Goal: Task Accomplishment & Management: Manage account settings

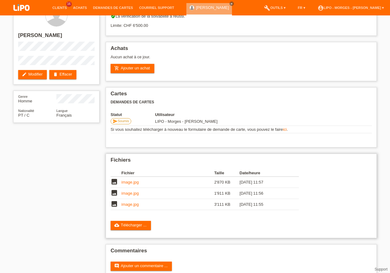
scroll to position [30, 0]
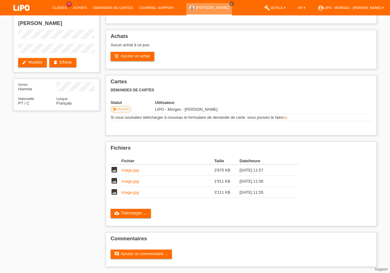
click at [233, 2] on link "close" at bounding box center [232, 4] width 4 height 4
click at [63, 6] on link "Clients" at bounding box center [59, 8] width 21 height 4
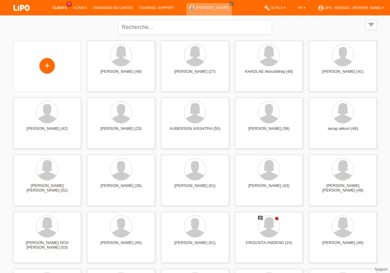
click at [230, 2] on icon "close" at bounding box center [231, 3] width 3 height 3
click at [61, 8] on link "Clients" at bounding box center [59, 8] width 21 height 4
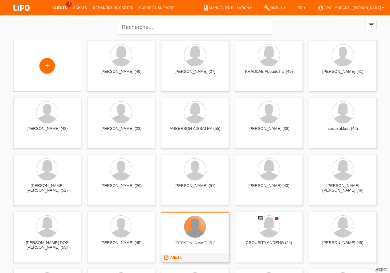
click at [189, 225] on div at bounding box center [195, 227] width 22 height 22
click at [171, 257] on span "Afficher" at bounding box center [177, 257] width 14 height 5
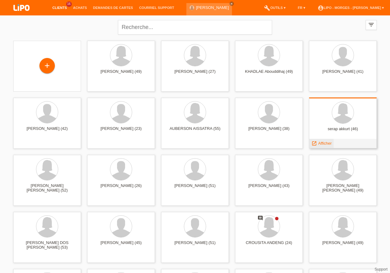
click at [321, 142] on span "Afficher" at bounding box center [325, 143] width 14 height 5
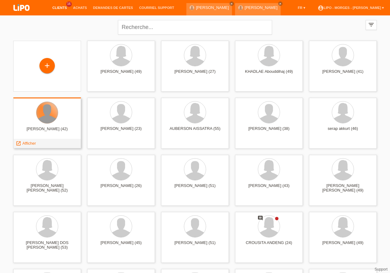
click at [44, 116] on div at bounding box center [47, 113] width 22 height 22
click at [25, 145] on span "Afficher" at bounding box center [29, 143] width 14 height 5
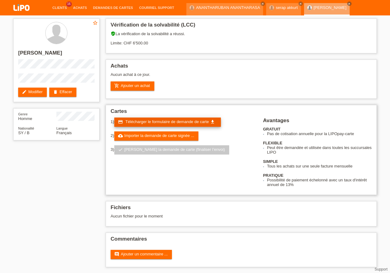
click at [177, 123] on span "Télécharger le formulaire de demande de carte" at bounding box center [166, 121] width 83 height 5
click at [59, 8] on link "Clients" at bounding box center [59, 8] width 21 height 4
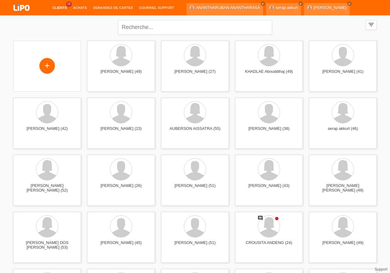
click at [294, 2] on div "ANANTHARUBAN ANANTHARASA close serap akkurt close NAHYET AHMED close" at bounding box center [269, 7] width 166 height 15
click at [299, 3] on icon "close" at bounding box center [300, 3] width 3 height 3
click at [309, 2] on link "close" at bounding box center [311, 4] width 4 height 4
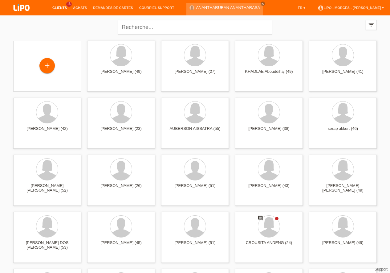
click at [258, 2] on div "ANANTHARUBAN ANANTHARASA close" at bounding box center [226, 7] width 80 height 15
click at [261, 3] on icon "close" at bounding box center [262, 3] width 3 height 3
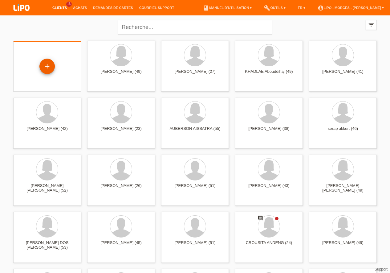
click at [45, 65] on div "+" at bounding box center [46, 66] width 15 height 15
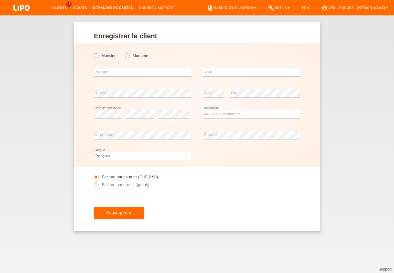
click at [116, 9] on link "Demandes de cartes" at bounding box center [113, 8] width 46 height 4
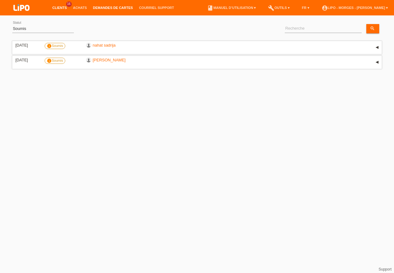
click at [61, 8] on link "Clients" at bounding box center [59, 8] width 21 height 4
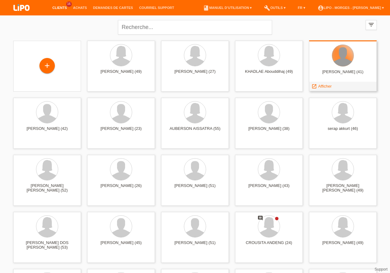
click at [348, 59] on div at bounding box center [343, 56] width 22 height 22
click at [328, 87] on span "Afficher" at bounding box center [325, 86] width 14 height 5
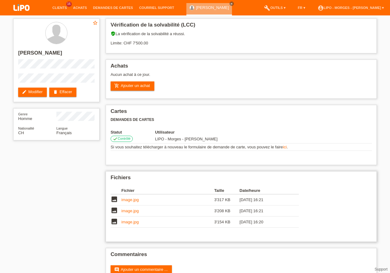
click at [134, 199] on link "image.jpg" at bounding box center [129, 199] width 17 height 5
click at [133, 212] on link "image.jpg" at bounding box center [129, 210] width 17 height 5
click at [139, 221] on td "image.jpg" at bounding box center [167, 221] width 93 height 11
click at [135, 222] on link "image.jpg" at bounding box center [129, 221] width 17 height 5
